Goal: Check status: Check status

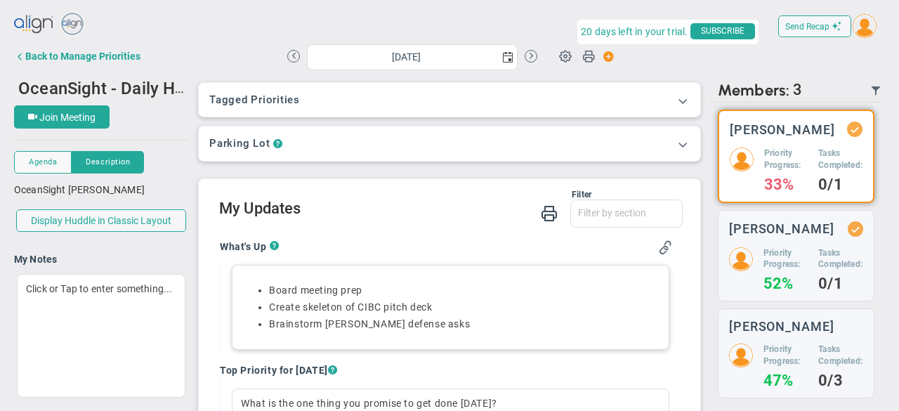
scroll to position [22, 0]
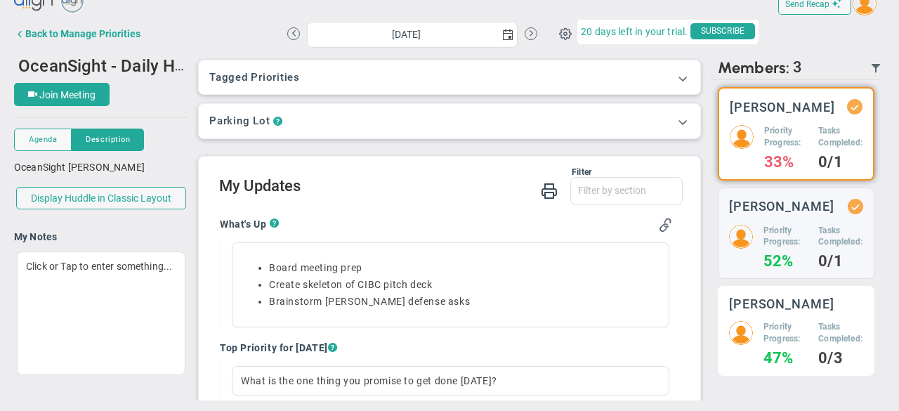
click at [805, 336] on div "Priority Progress: 47% Tasks Completed: 0/3" at bounding box center [796, 343] width 134 height 44
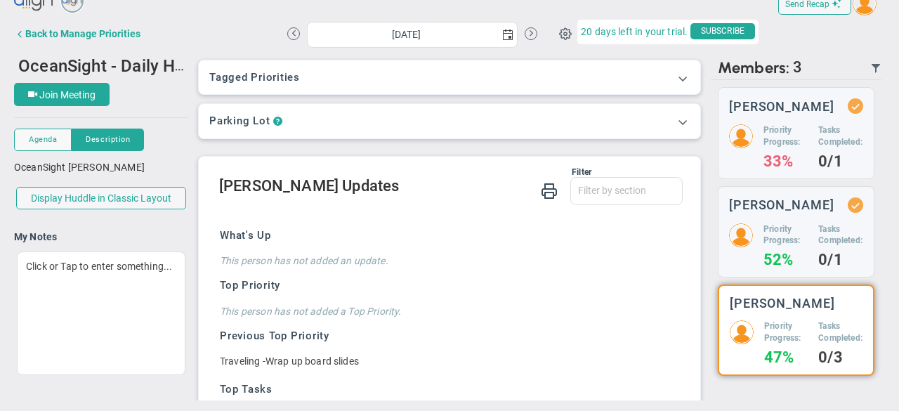
scroll to position [115, 0]
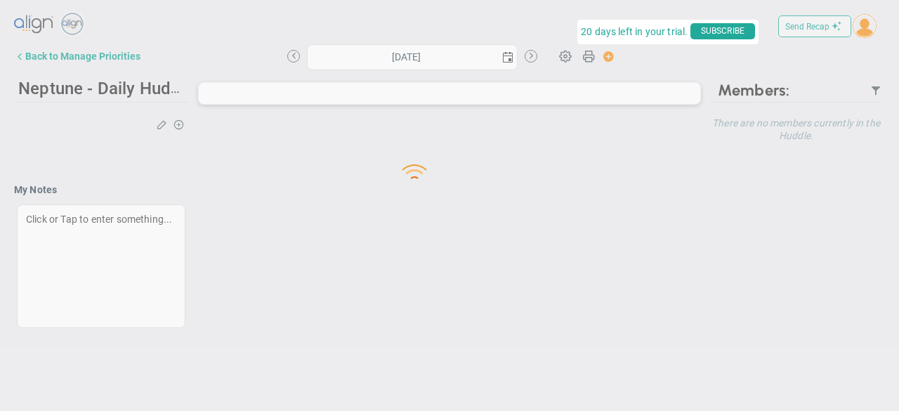
type input "[DATE]"
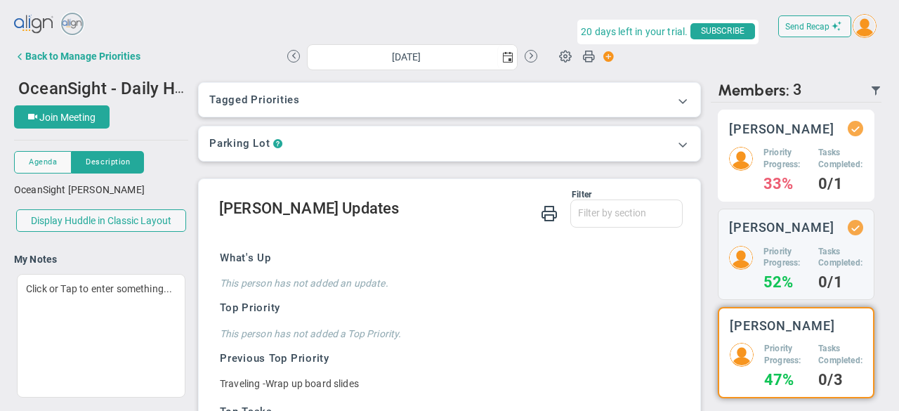
click at [818, 169] on h5 "Tasks Completed:" at bounding box center [840, 159] width 45 height 24
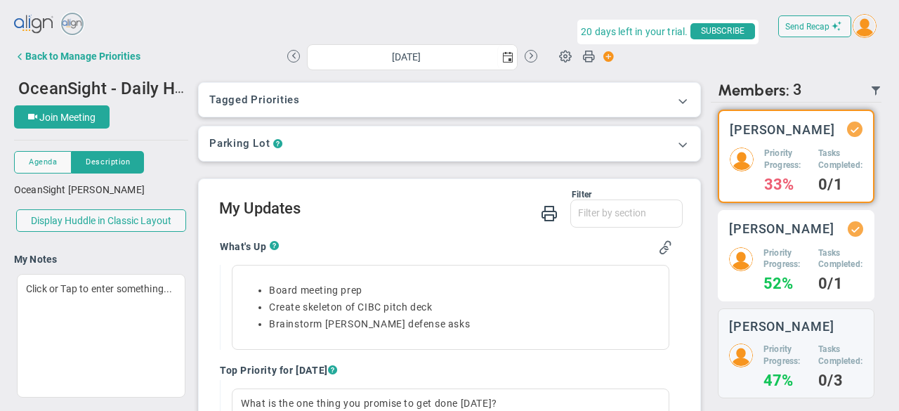
scroll to position [22, 0]
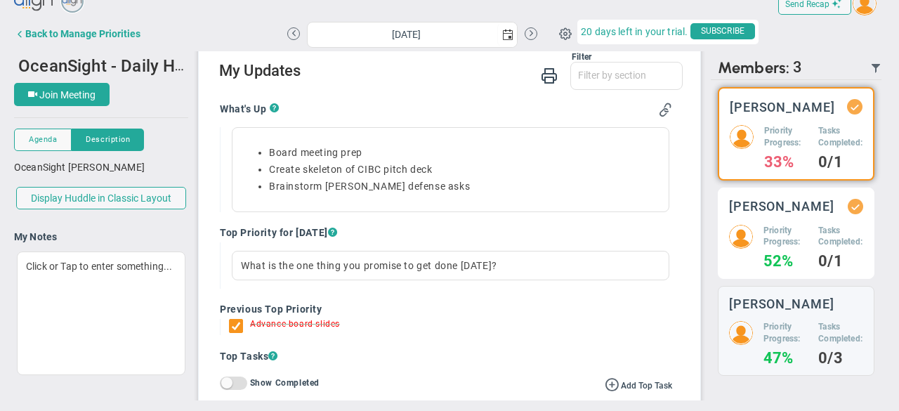
click at [795, 249] on h5 "Priority Progress:" at bounding box center [785, 237] width 44 height 24
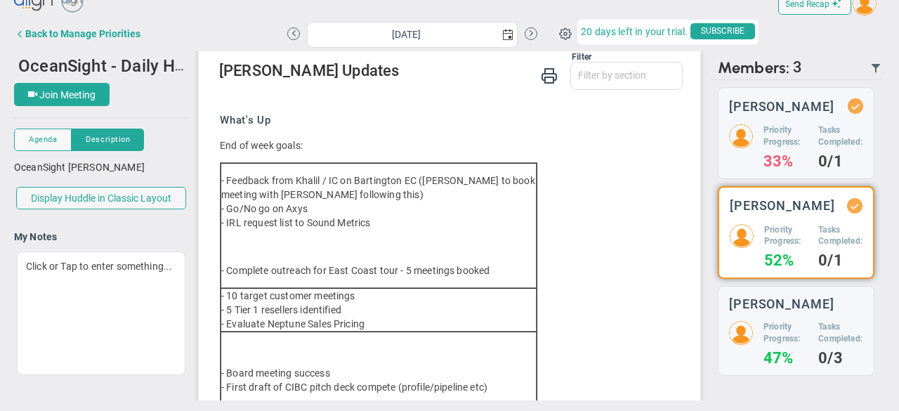
scroll to position [185, 0]
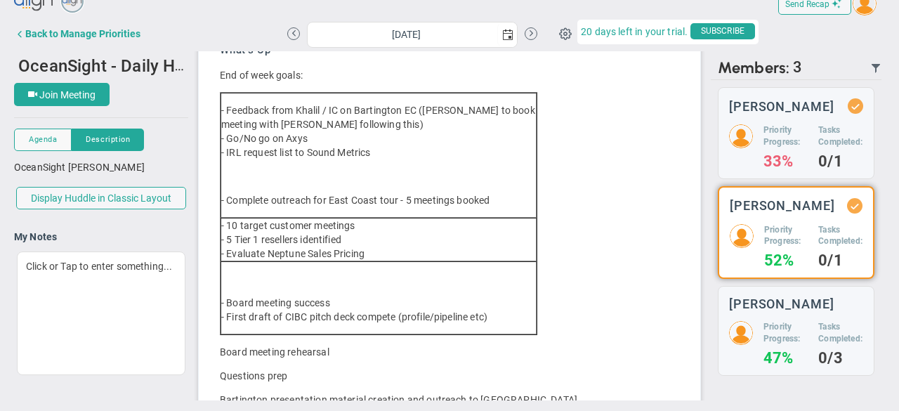
click at [289, 269] on td "- Board meeting success - First draft of CIBC pitch deck compete (profile/pipel…" at bounding box center [378, 297] width 316 height 73
click at [286, 277] on p at bounding box center [378, 279] width 315 height 14
click at [283, 279] on p at bounding box center [378, 279] width 315 height 14
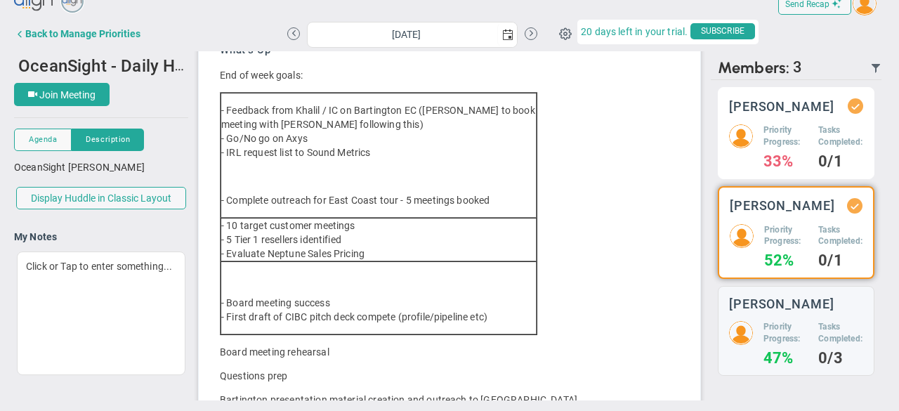
click at [739, 133] on div "Tyler Van Schoonhoven Priority Progress: 33% Tasks Completed: 0/1" at bounding box center [796, 133] width 157 height 92
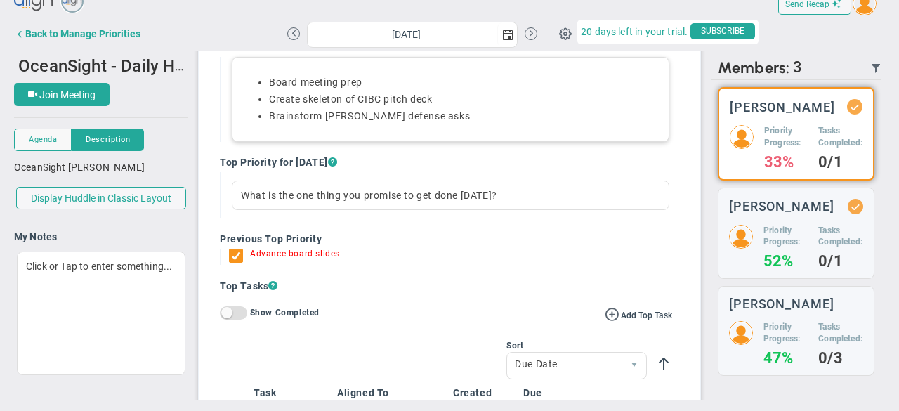
scroll to position [115, 0]
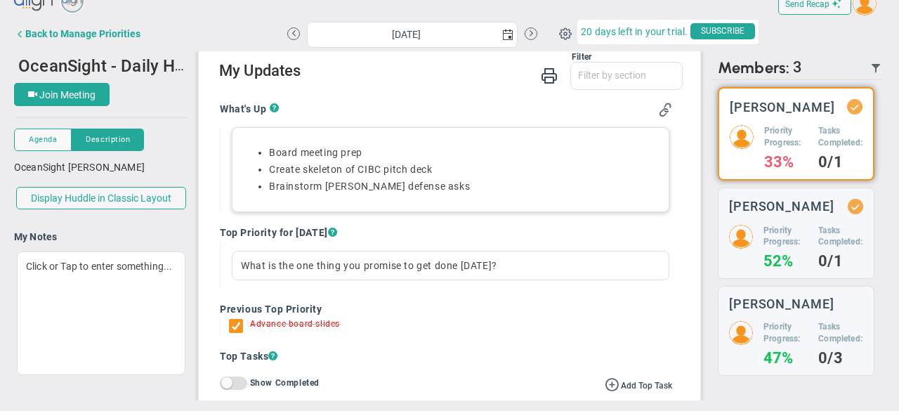
click at [301, 183] on li "Brainstorm [PERSON_NAME] defense asks" at bounding box center [464, 186] width 391 height 13
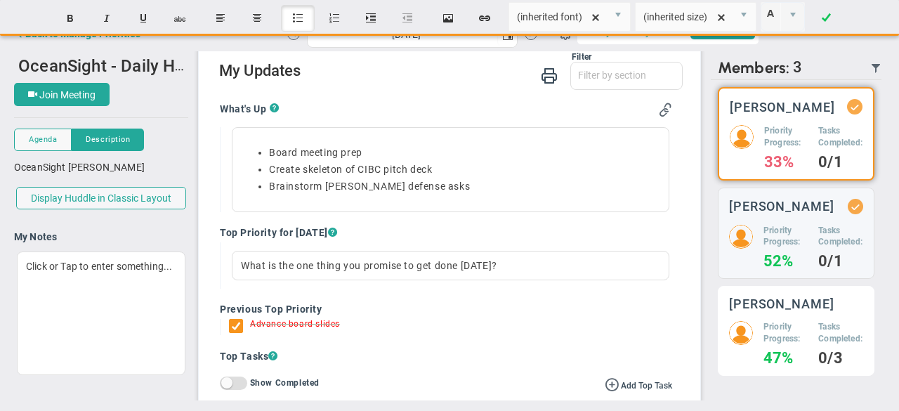
click at [772, 359] on h4 "47%" at bounding box center [785, 358] width 44 height 13
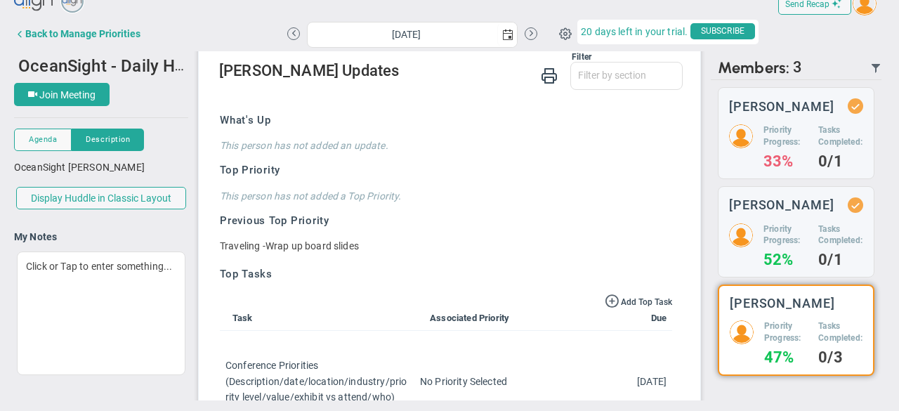
click at [292, 209] on div "Top Priority undefined This person has not added a Top Priority. Previous Top P…" at bounding box center [446, 208] width 452 height 90
click at [270, 152] on div "What's Up This person has not added an update. Top Priority undefined This pers…" at bounding box center [446, 381] width 452 height 556
click at [266, 145] on h4 "This person has not added an update." at bounding box center [446, 145] width 452 height 13
click at [400, 150] on h4 "This person has not added an update." at bounding box center [446, 145] width 452 height 13
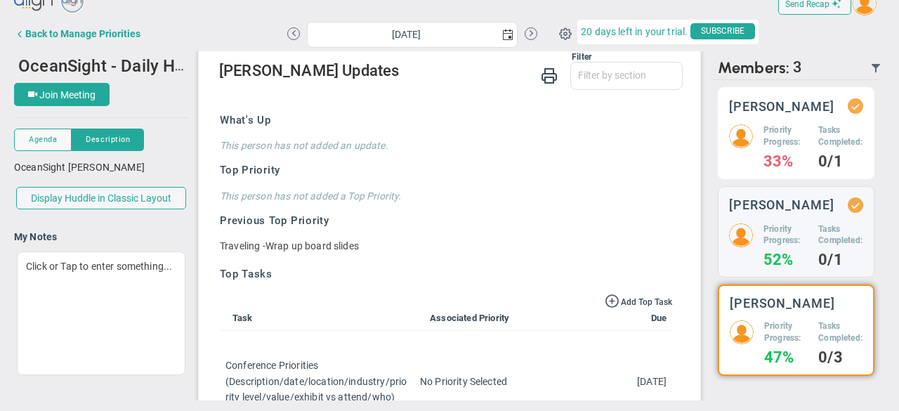
click at [818, 158] on div "Tasks Completed: 0/1" at bounding box center [840, 146] width 45 height 44
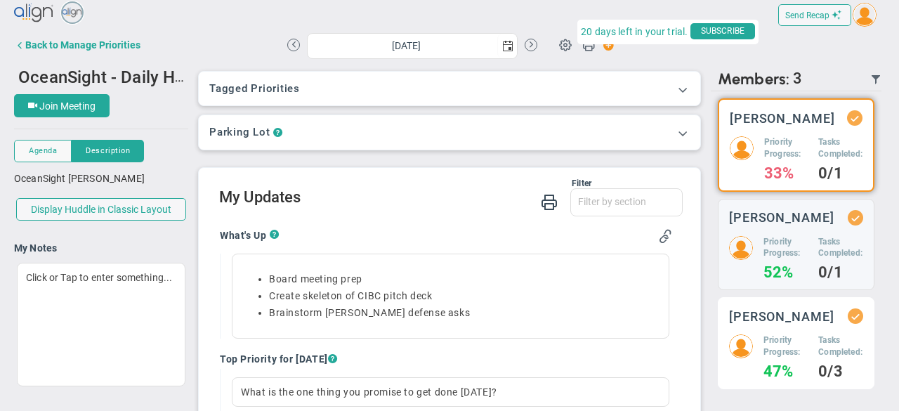
scroll to position [22, 0]
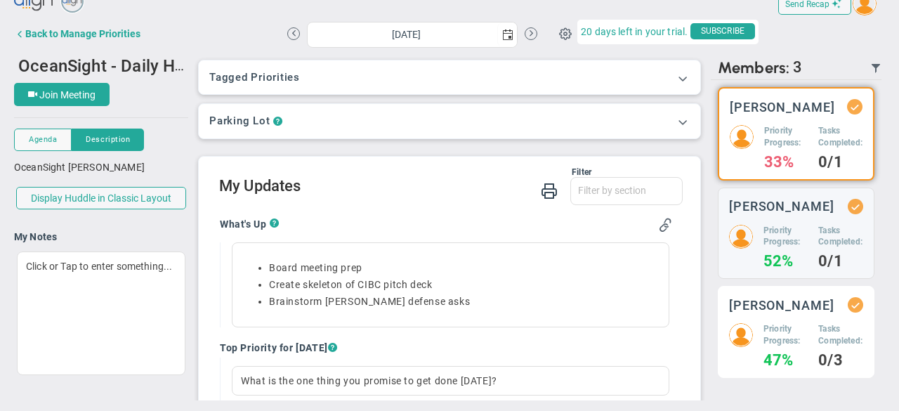
click at [770, 312] on h3 "[PERSON_NAME]" at bounding box center [781, 304] width 105 height 13
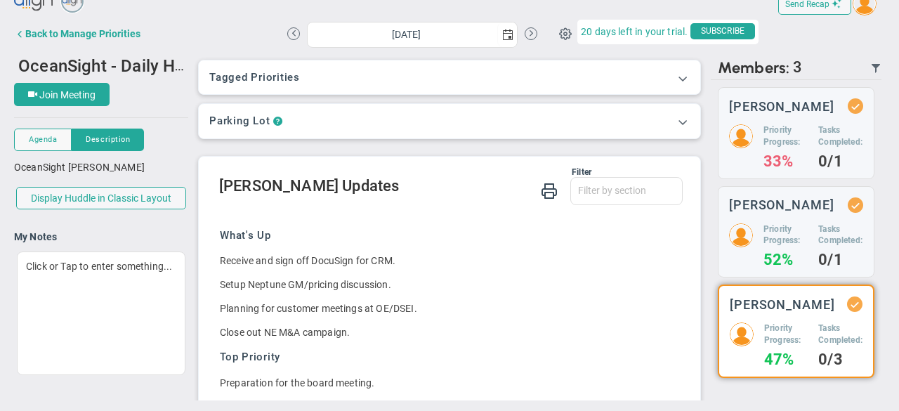
scroll to position [115, 0]
